Goal: Task Accomplishment & Management: Use online tool/utility

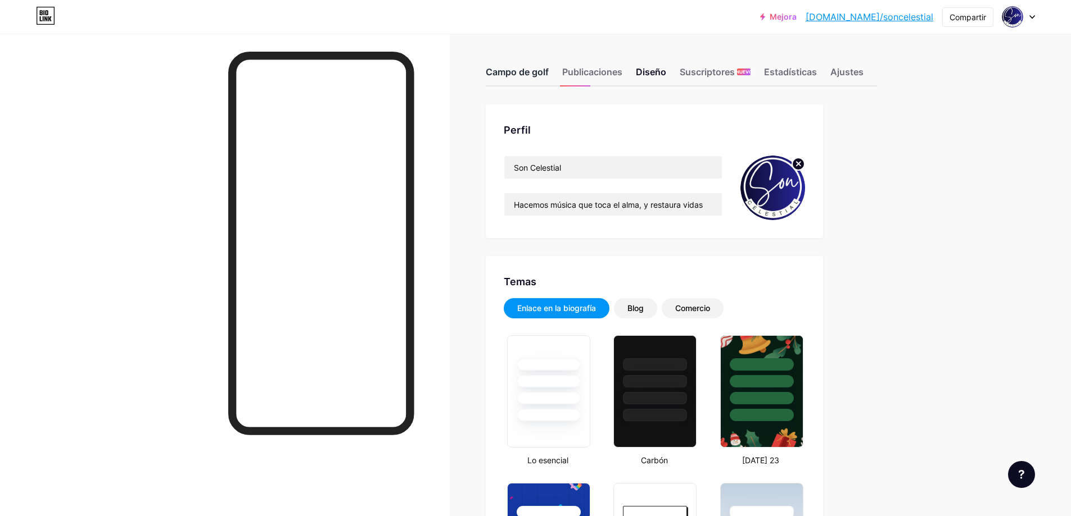
click at [527, 69] on font "Campo de golf" at bounding box center [517, 71] width 63 height 11
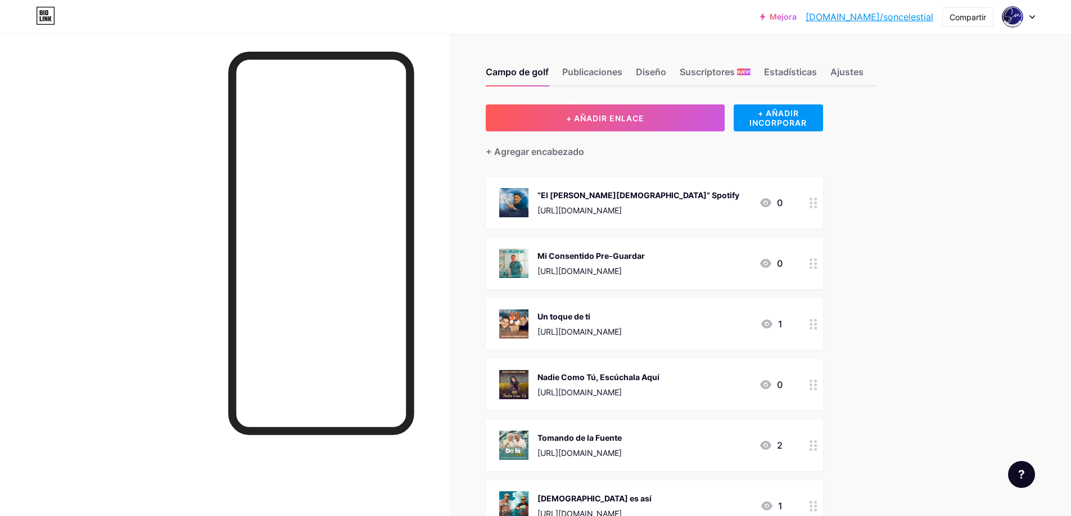
click at [599, 254] on font "Mi Consentido Pre-Guardar" at bounding box center [590, 256] width 107 height 10
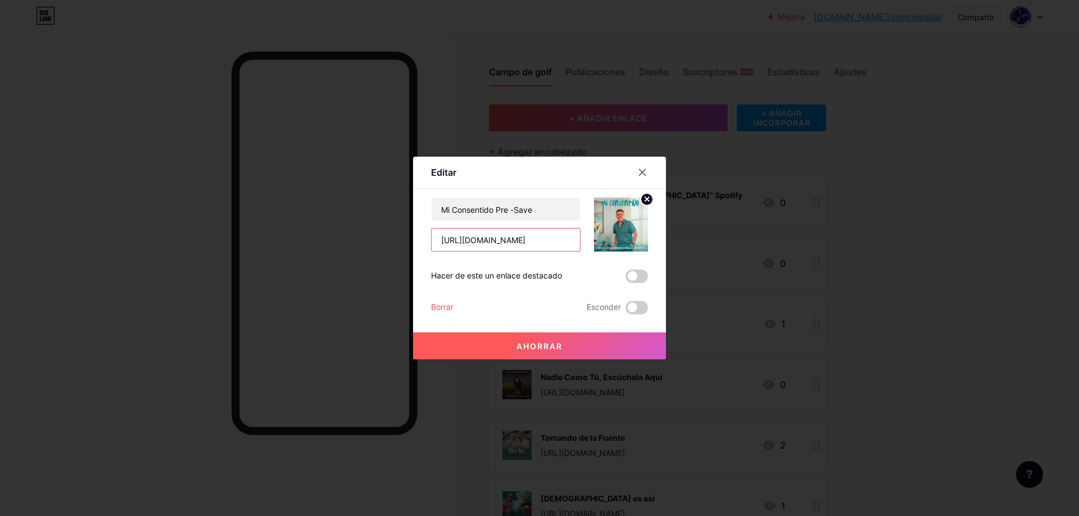
click at [556, 243] on input "[URL][DOMAIN_NAME]" at bounding box center [506, 240] width 148 height 22
type input "h"
click at [473, 239] on input "text" at bounding box center [506, 240] width 148 height 22
paste input "[URL][DOMAIN_NAME]"
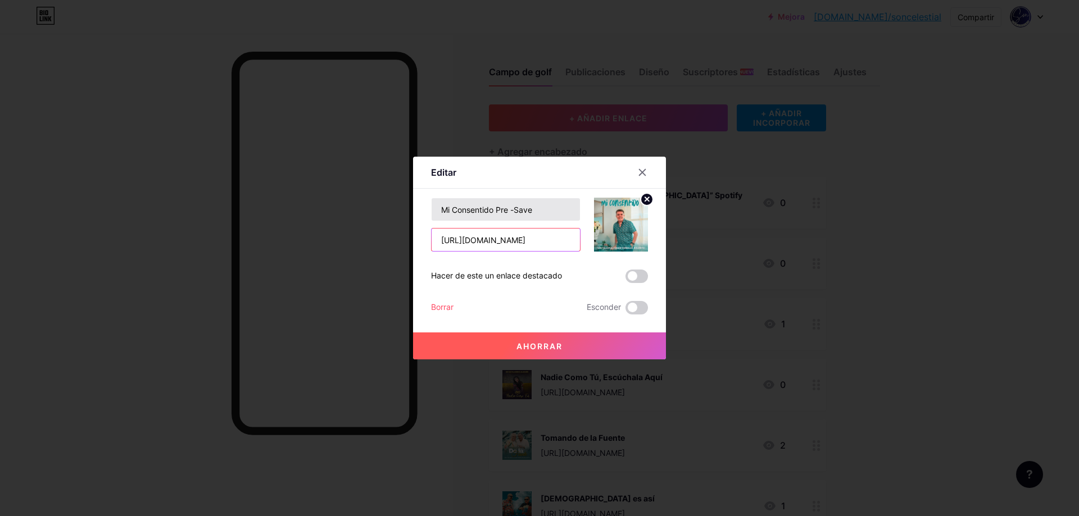
type input "[URL][DOMAIN_NAME]"
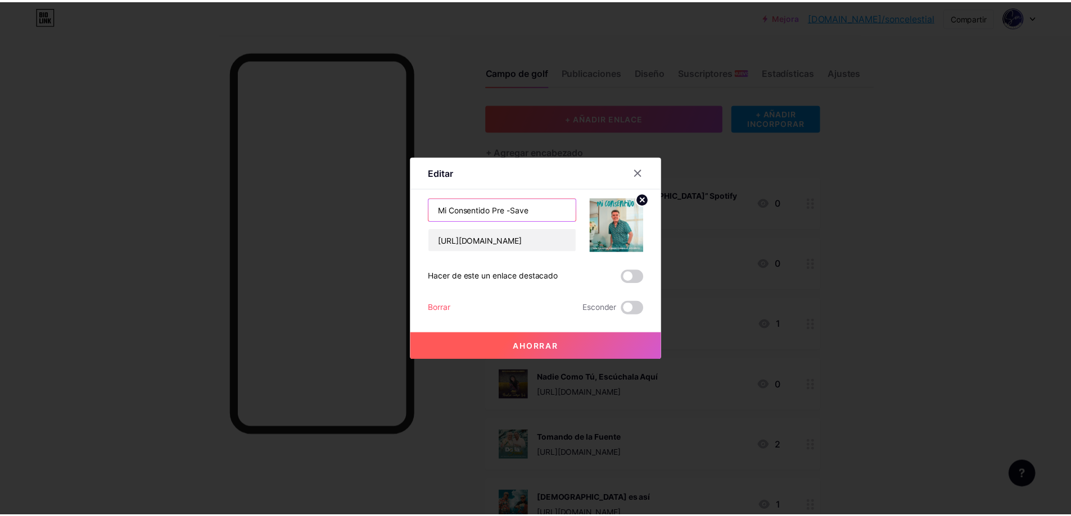
scroll to position [0, 0]
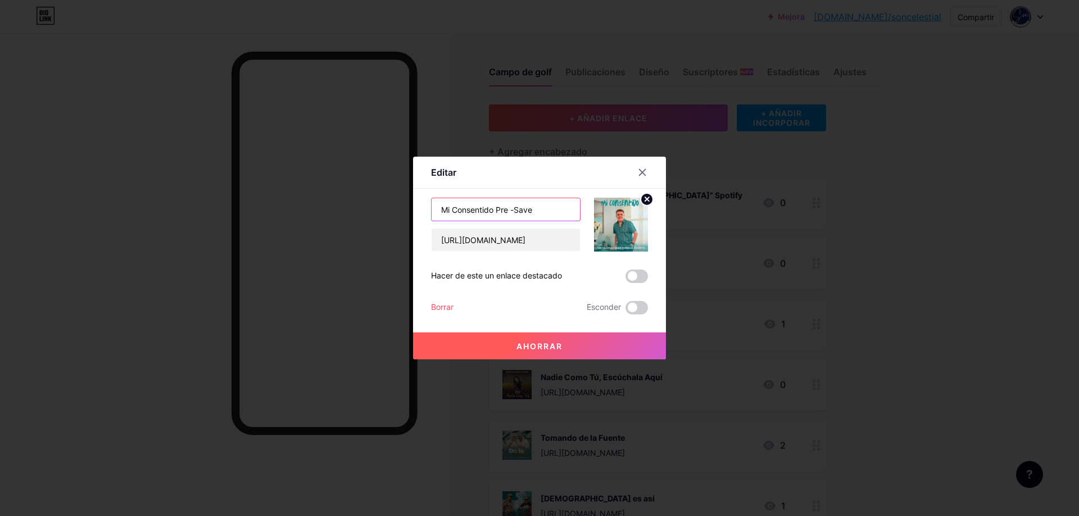
drag, startPoint x: 538, startPoint y: 212, endPoint x: 491, endPoint y: 206, distance: 48.2
click at [491, 206] on input "Mi Consentido Pre -Save" at bounding box center [506, 209] width 148 height 22
type input "Mi Consentido"
click at [633, 273] on span at bounding box center [637, 276] width 22 height 13
click at [626, 279] on input "checkbox" at bounding box center [626, 279] width 0 height 0
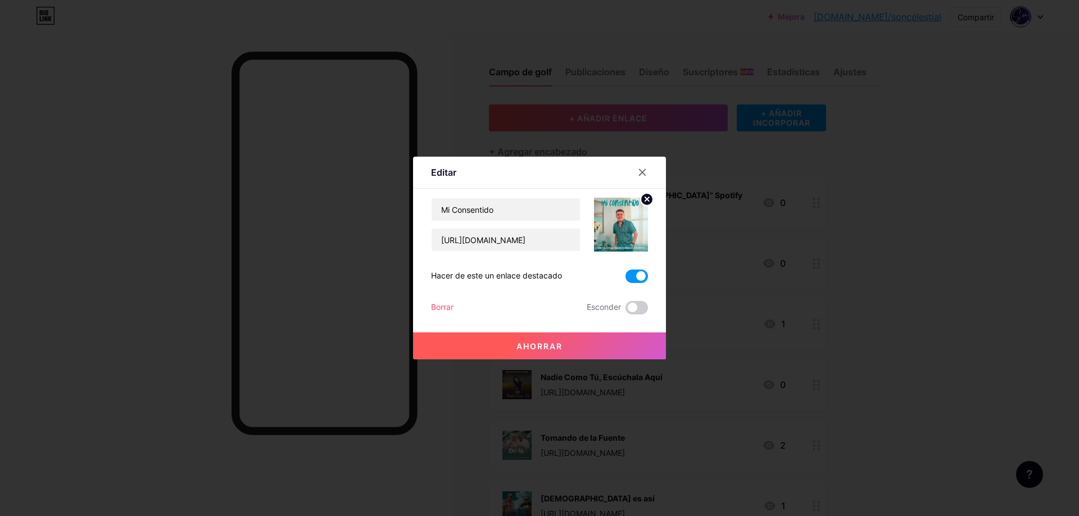
click at [551, 343] on font "Ahorrar" at bounding box center [539, 347] width 46 height 10
